Goal: Check status: Check status

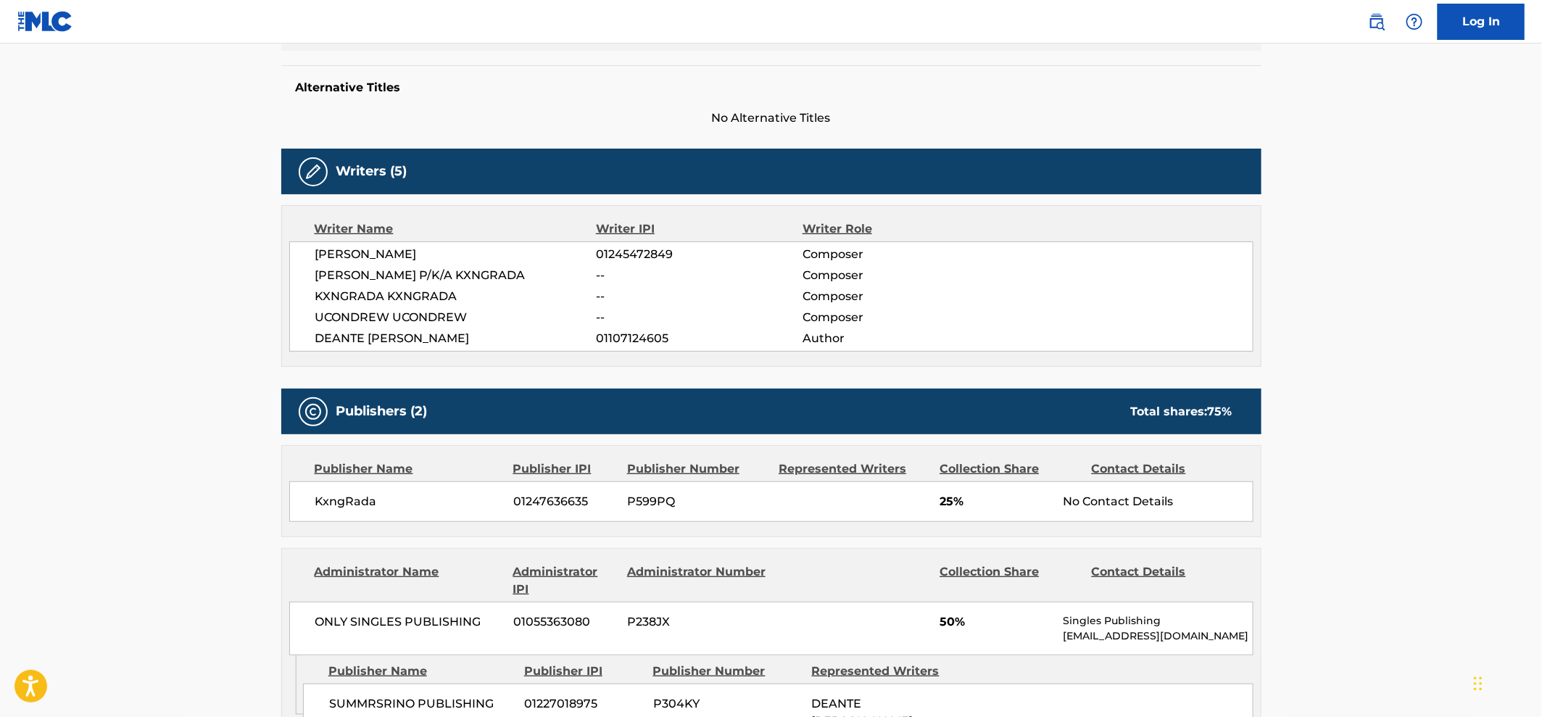
click at [50, 30] on img at bounding box center [45, 21] width 56 height 21
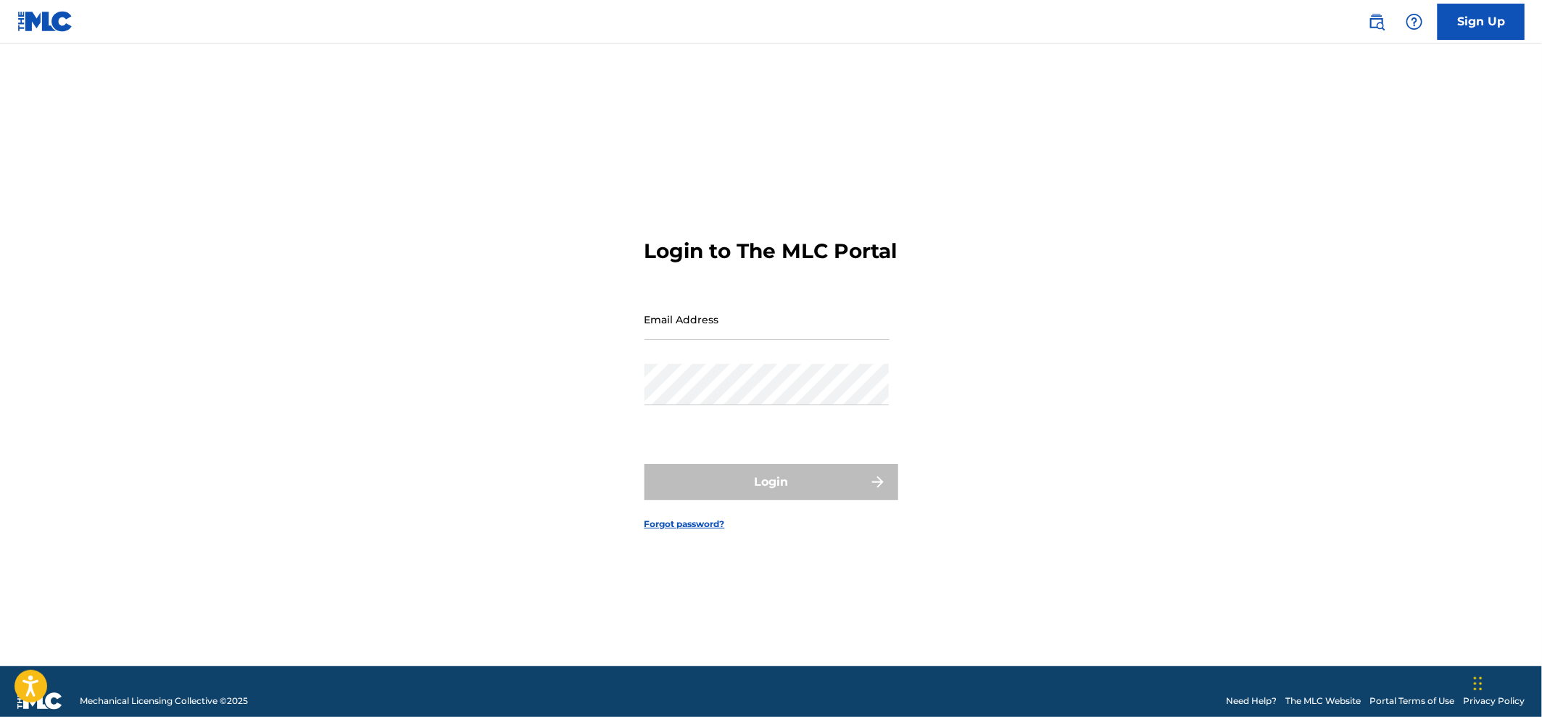
click at [758, 336] on input "Email Address" at bounding box center [766, 319] width 245 height 41
type input "[EMAIL_ADDRESS][DOMAIN_NAME]"
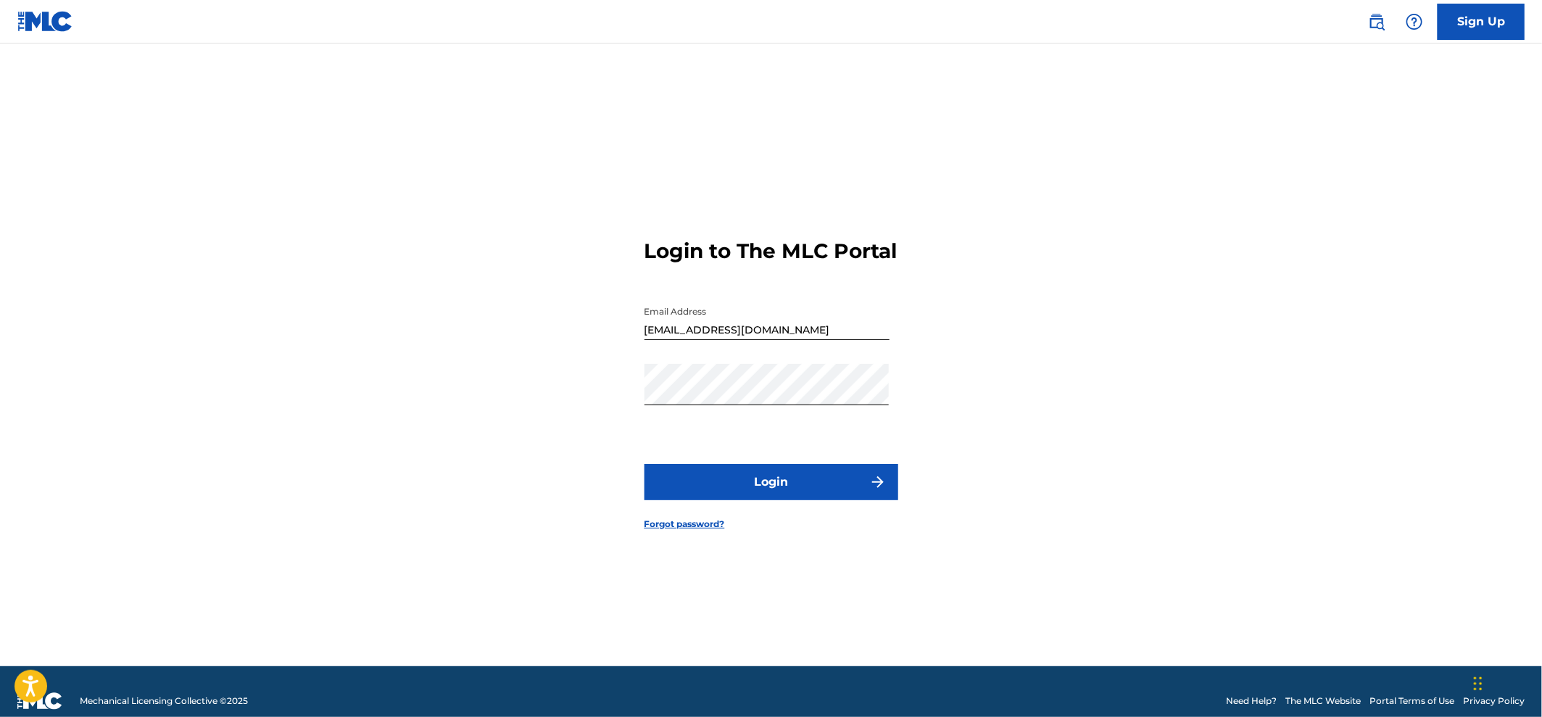
click at [786, 494] on button "Login" at bounding box center [771, 482] width 254 height 36
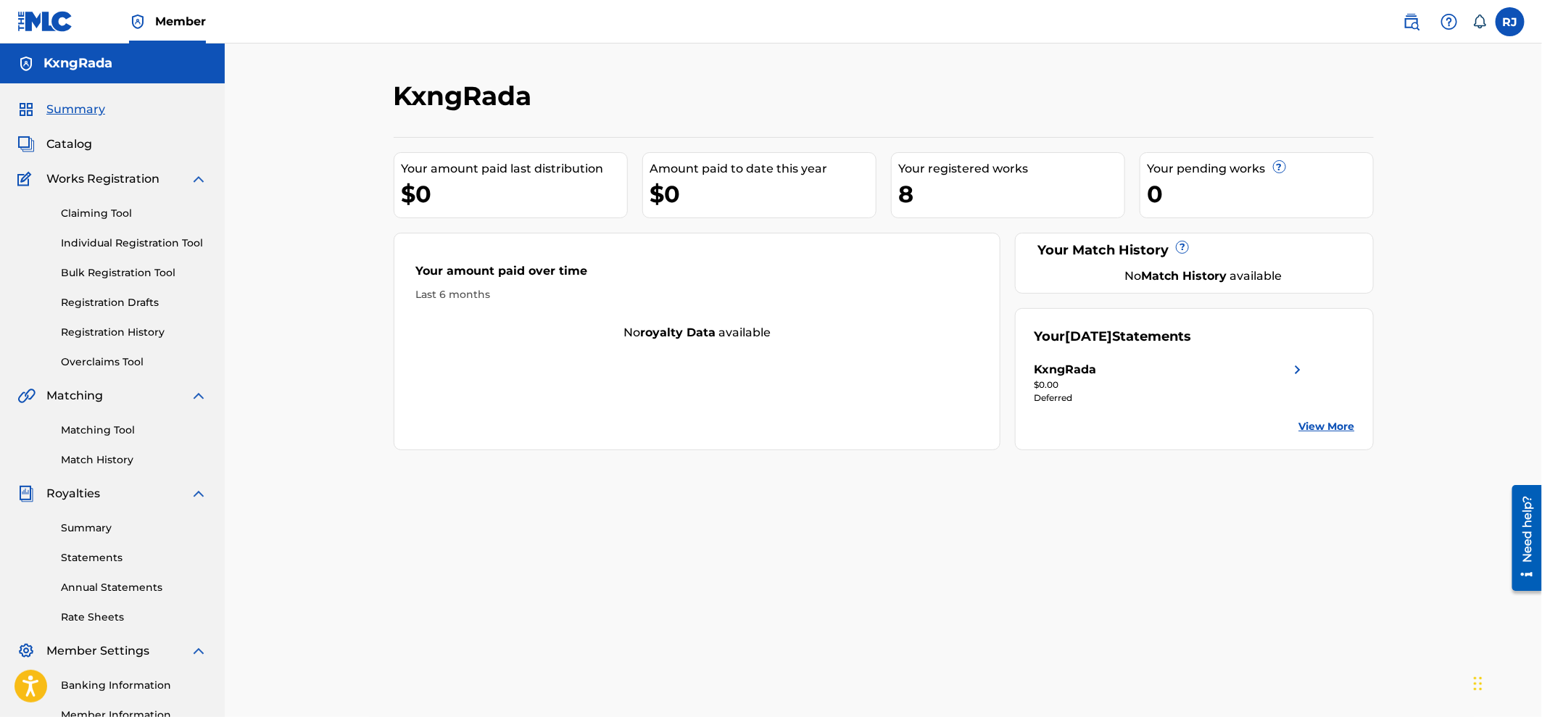
drag, startPoint x: 1349, startPoint y: 30, endPoint x: 1342, endPoint y: 28, distance: 7.6
click at [1349, 30] on nav "Member RJ [PERSON_NAME] [EMAIL_ADDRESS][DOMAIN_NAME] Notification Preferences P…" at bounding box center [771, 21] width 1542 height 43
click at [1319, 422] on link "View More" at bounding box center [1327, 426] width 56 height 15
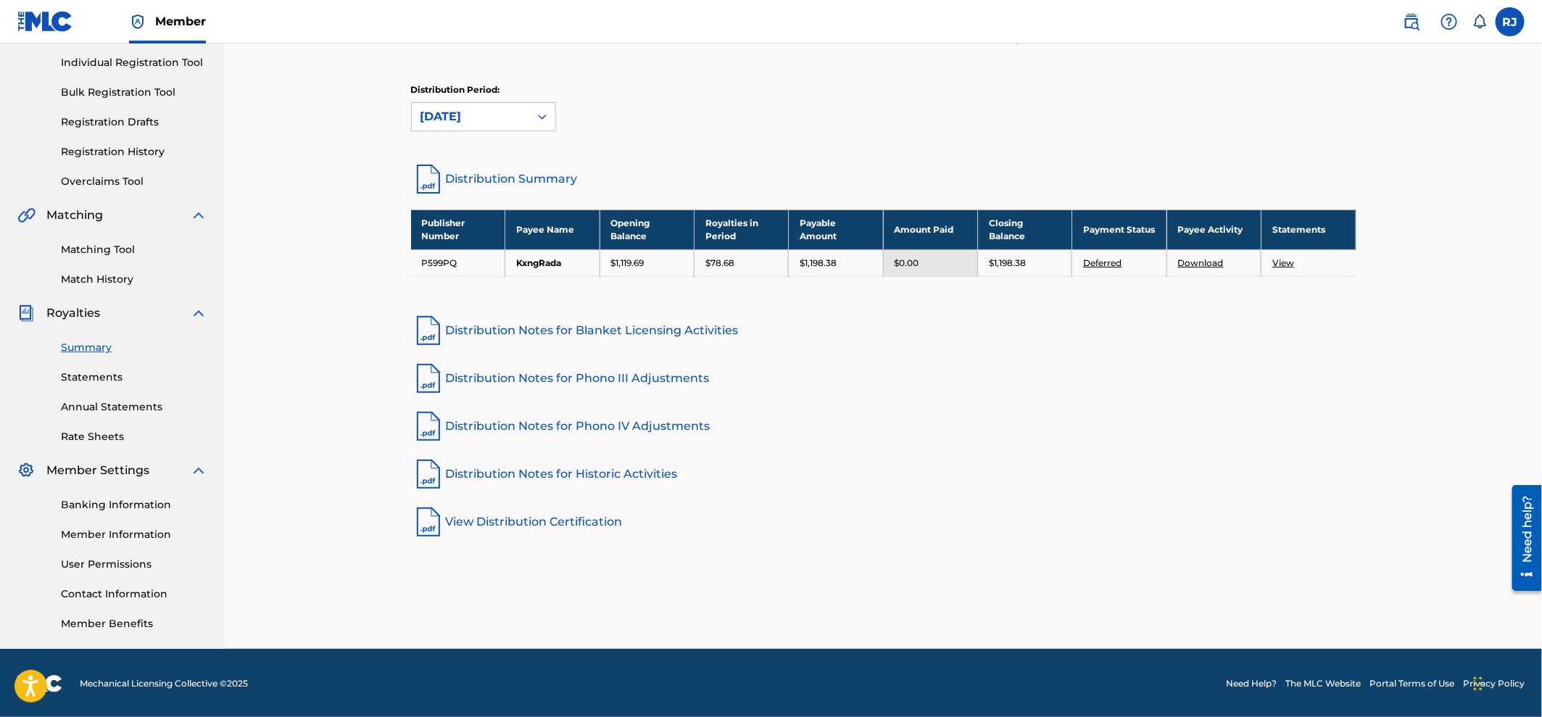
scroll to position [181, 0]
click at [1281, 264] on link "View" at bounding box center [1283, 262] width 22 height 11
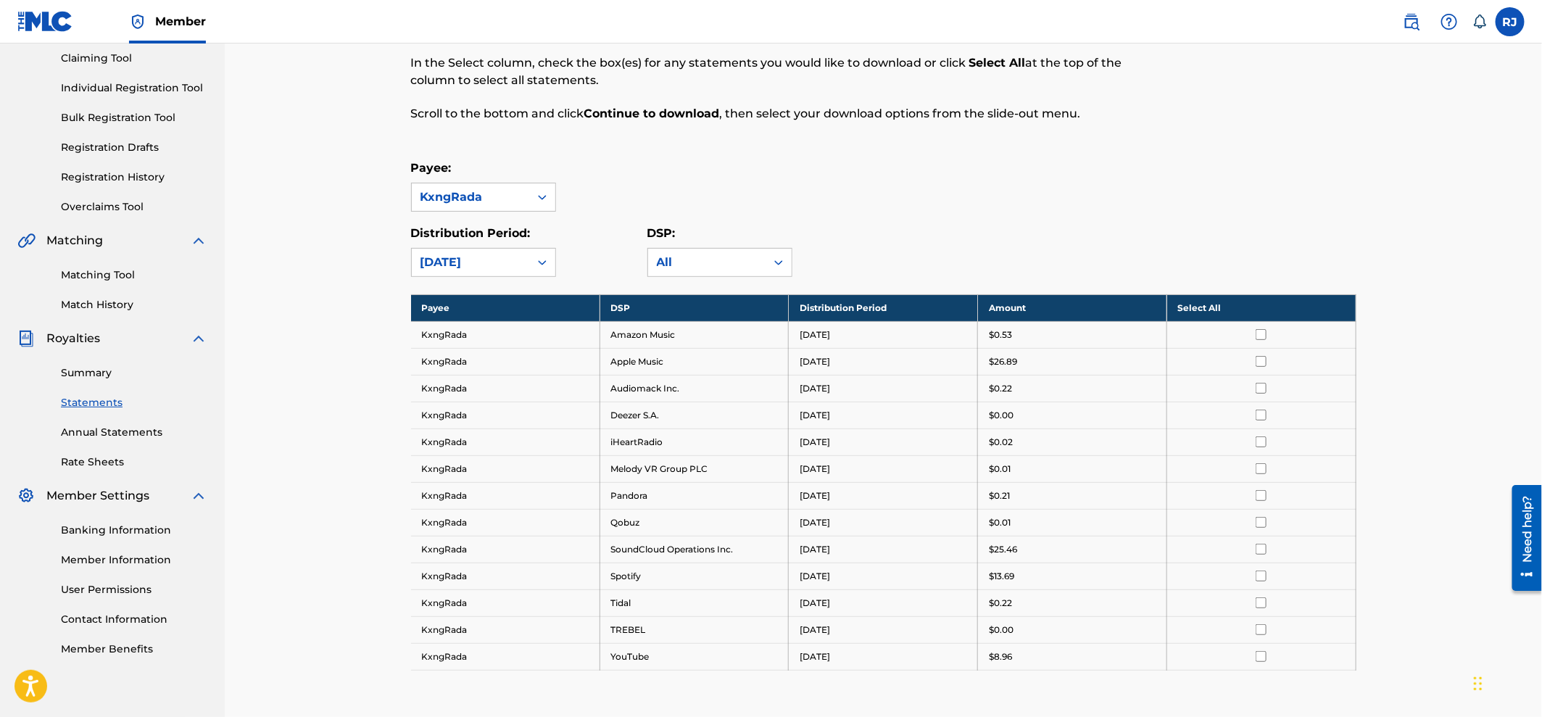
scroll to position [272, 0]
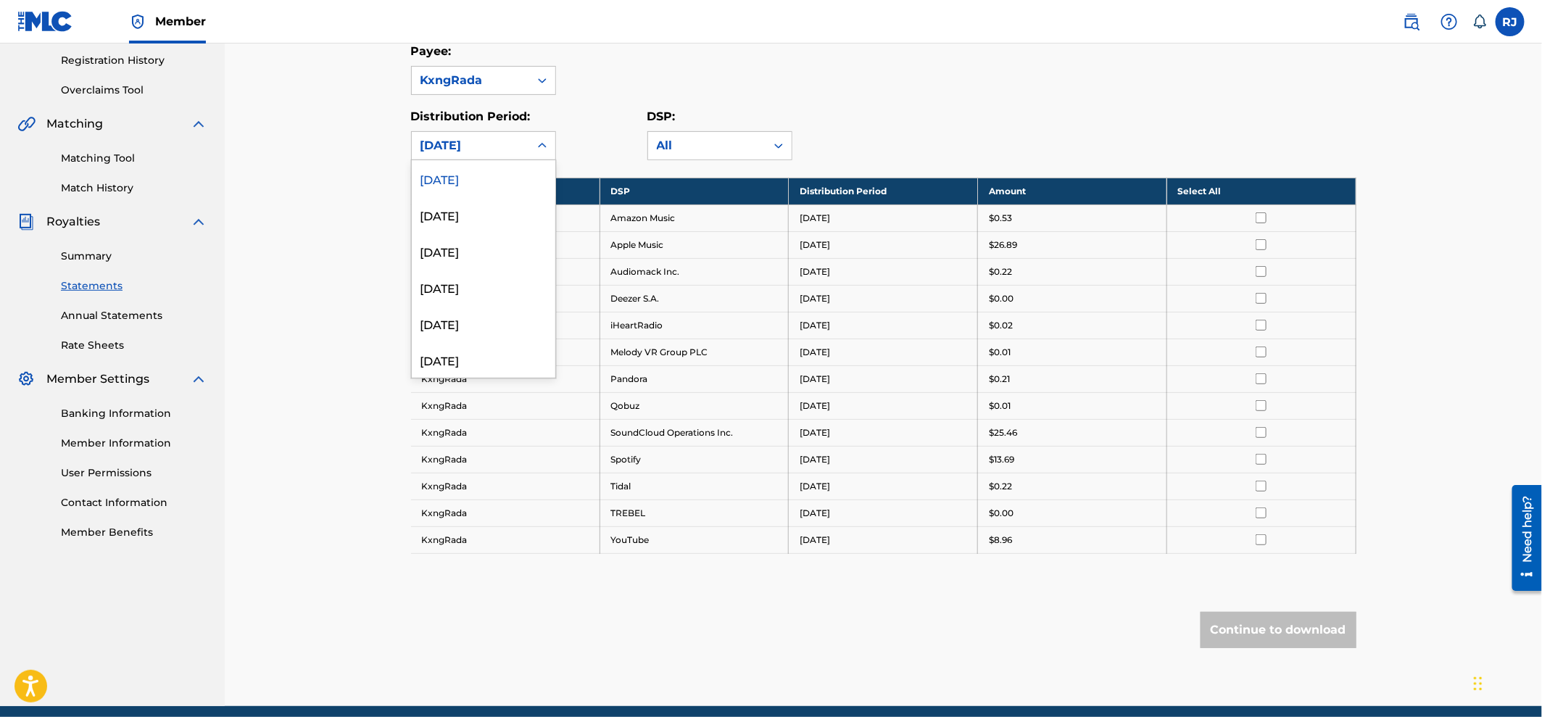
click at [509, 136] on div "[DATE]" at bounding box center [470, 146] width 117 height 28
click at [483, 217] on div "[DATE]" at bounding box center [484, 214] width 144 height 36
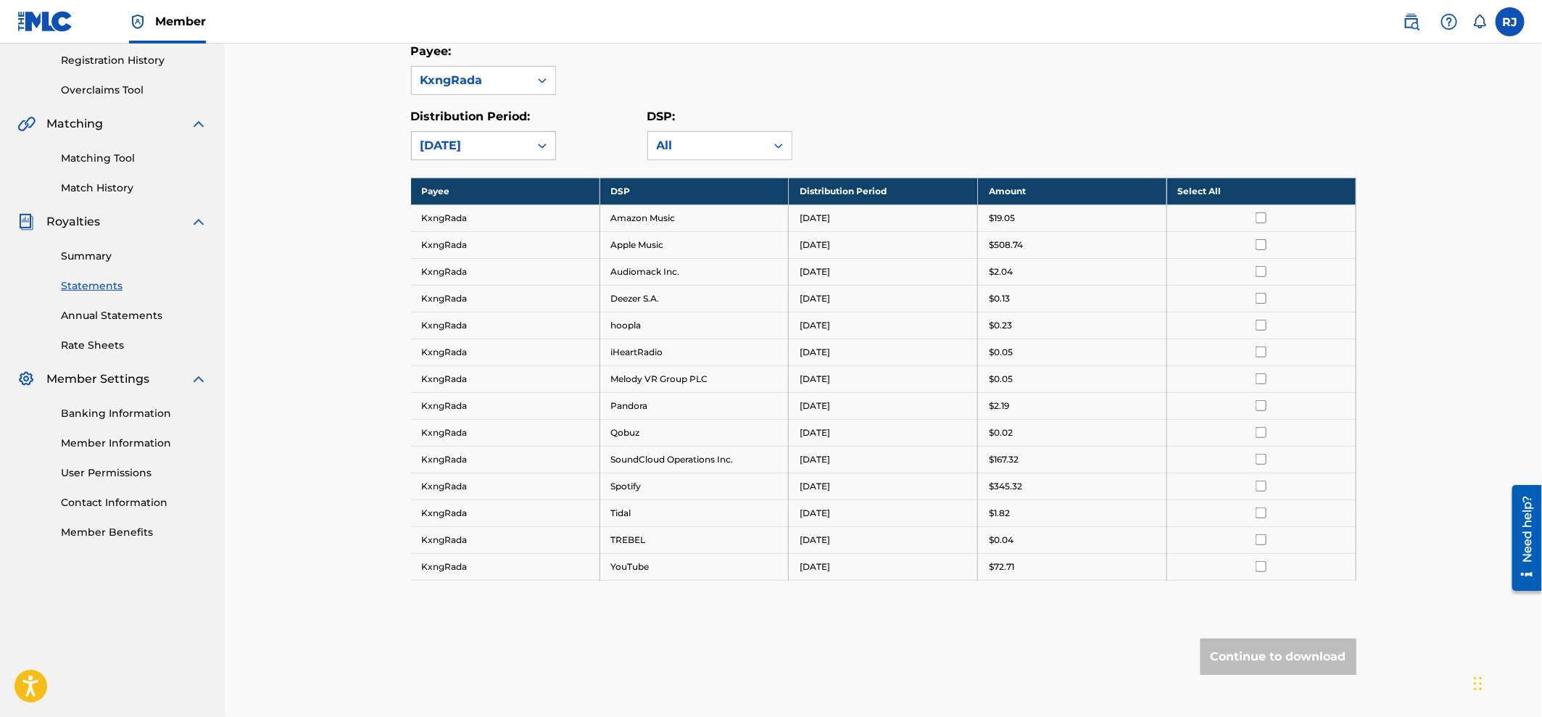
click at [470, 150] on div "[DATE]" at bounding box center [470, 145] width 100 height 17
click at [465, 252] on div "[DATE]" at bounding box center [484, 251] width 144 height 36
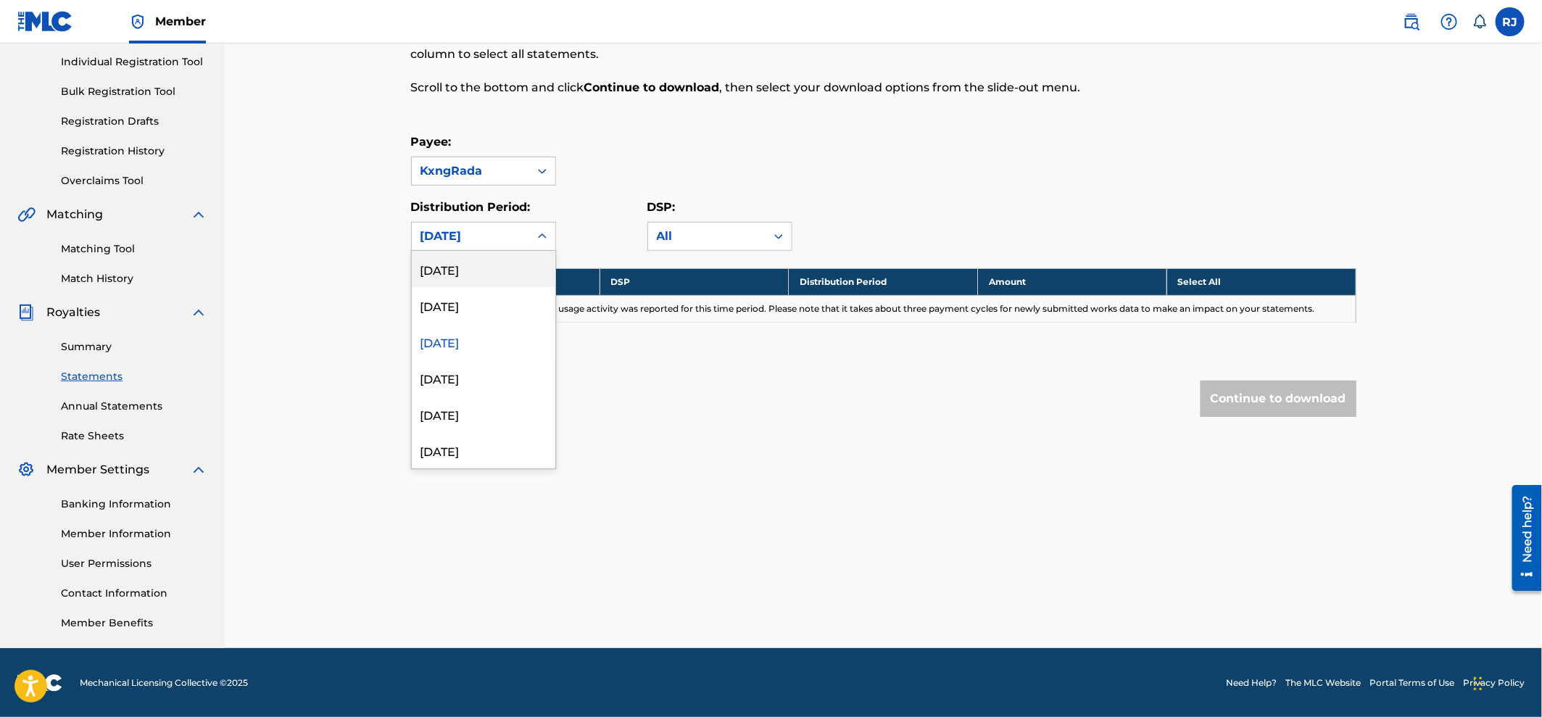
click at [475, 236] on div "[DATE]" at bounding box center [470, 236] width 100 height 17
click at [472, 263] on div "[DATE]" at bounding box center [484, 269] width 144 height 36
